Goal: Information Seeking & Learning: Find contact information

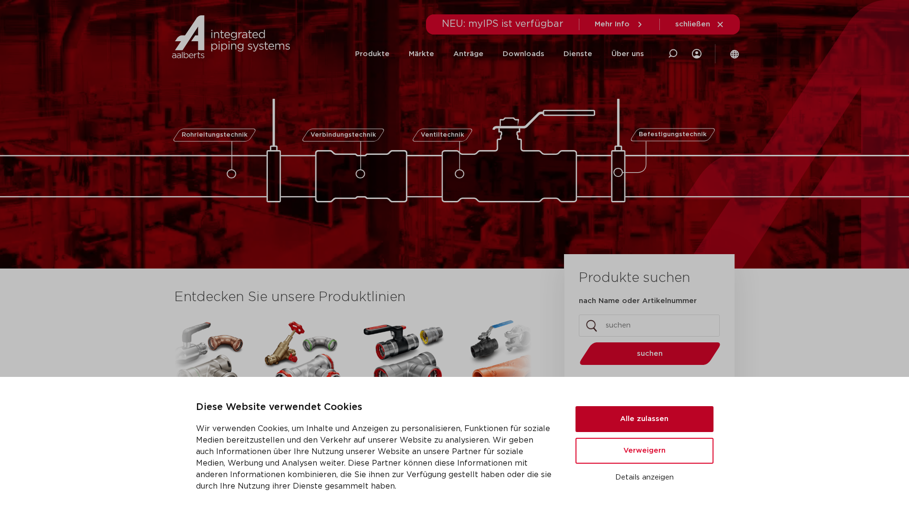
click at [662, 413] on button "Alle zulassen" at bounding box center [644, 419] width 138 height 26
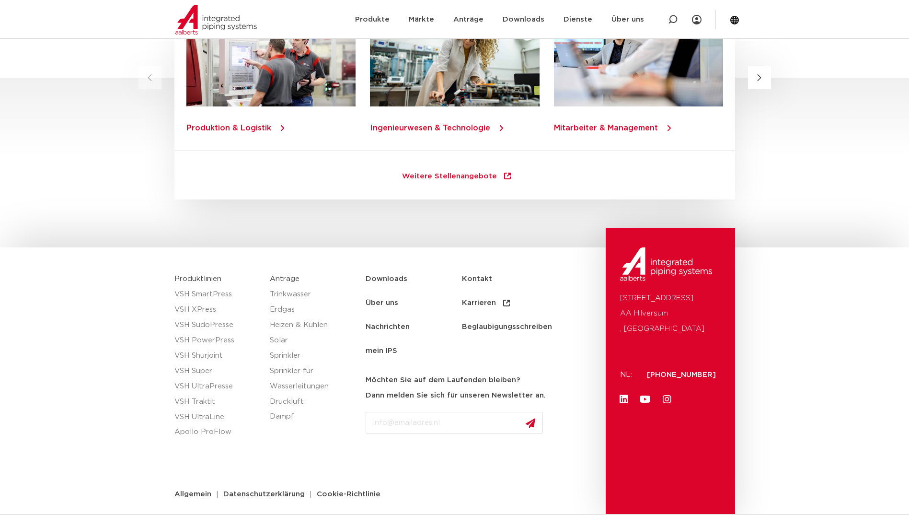
scroll to position [1345, 0]
click at [187, 491] on span "Allgemein" at bounding box center [192, 493] width 37 height 7
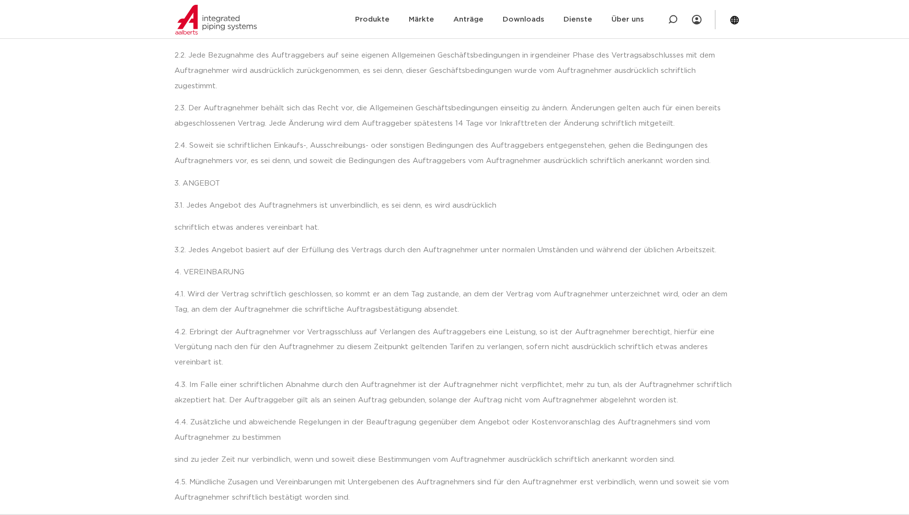
scroll to position [575, 0]
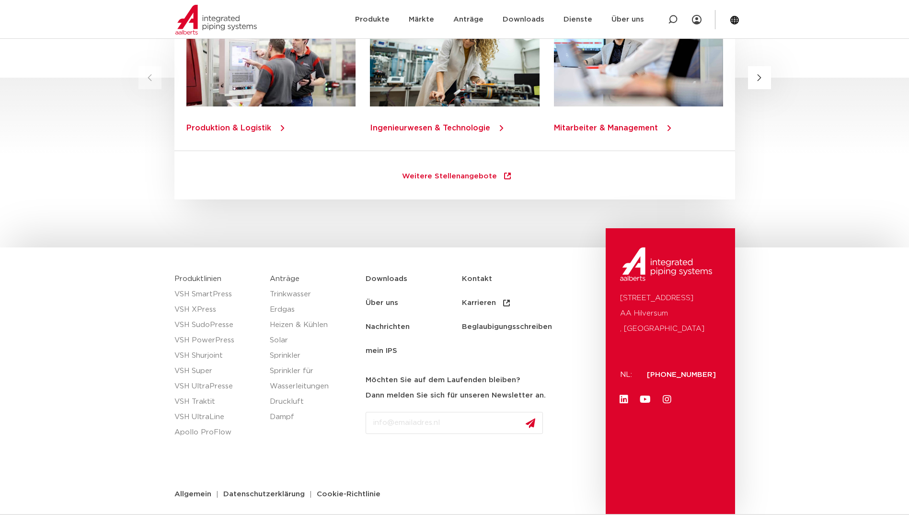
click at [479, 267] on link "Kontakt" at bounding box center [510, 279] width 96 height 24
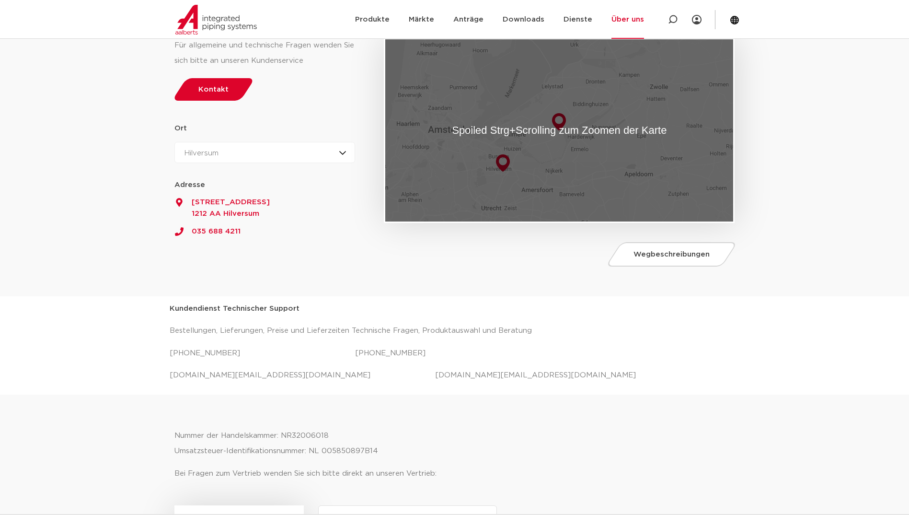
scroll to position [144, 0]
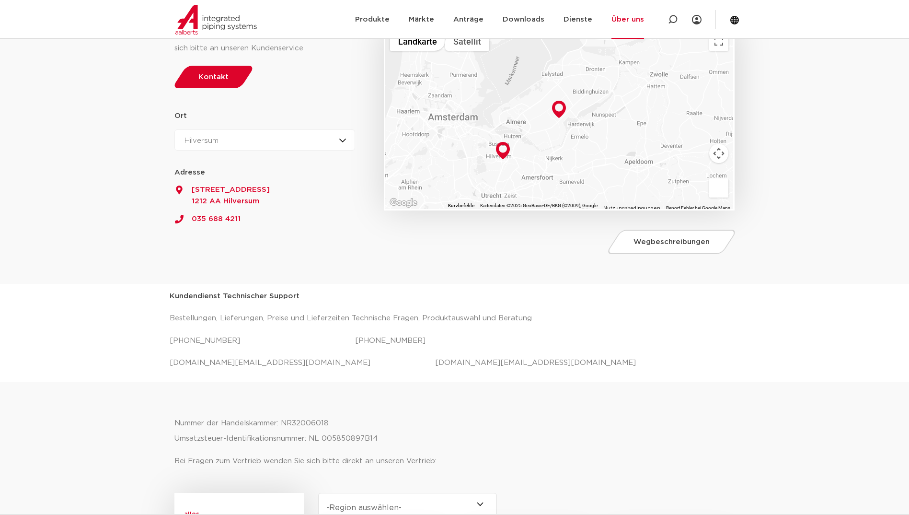
click at [274, 364] on p "[DOMAIN_NAME][EMAIL_ADDRESS][DOMAIN_NAME] [DOMAIN_NAME][EMAIL_ADDRESS][DOMAIN_N…" at bounding box center [455, 362] width 570 height 15
drag, startPoint x: 290, startPoint y: 361, endPoint x: 148, endPoint y: 355, distance: 142.0
click at [148, 355] on div "Kundendienst Technischer Support Bestellungen, Lieferungen, Preise und Lieferze…" at bounding box center [454, 333] width 909 height 98
copy p "salessupport.nl@aalberts-ips.com"
